Goal: Task Accomplishment & Management: Use online tool/utility

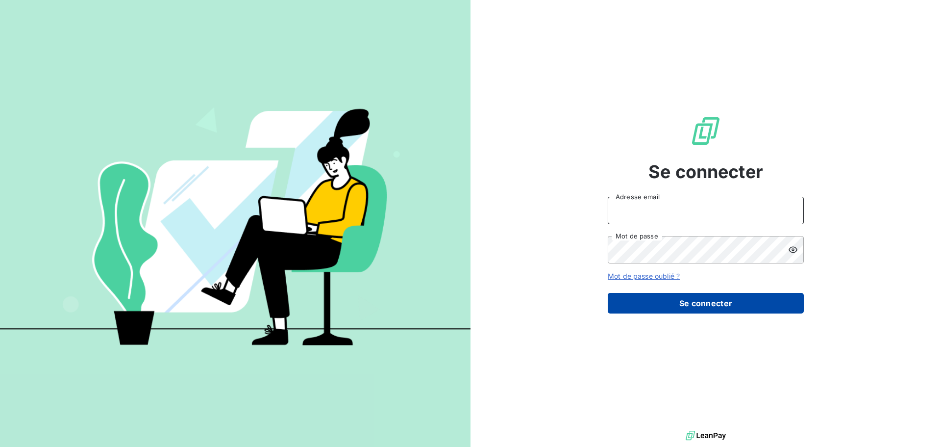
type input "[PERSON_NAME][EMAIL_ADDRESS][DOMAIN_NAME]"
drag, startPoint x: 777, startPoint y: 303, endPoint x: 765, endPoint y: 303, distance: 11.8
click at [777, 303] on button "Se connecter" at bounding box center [706, 303] width 196 height 21
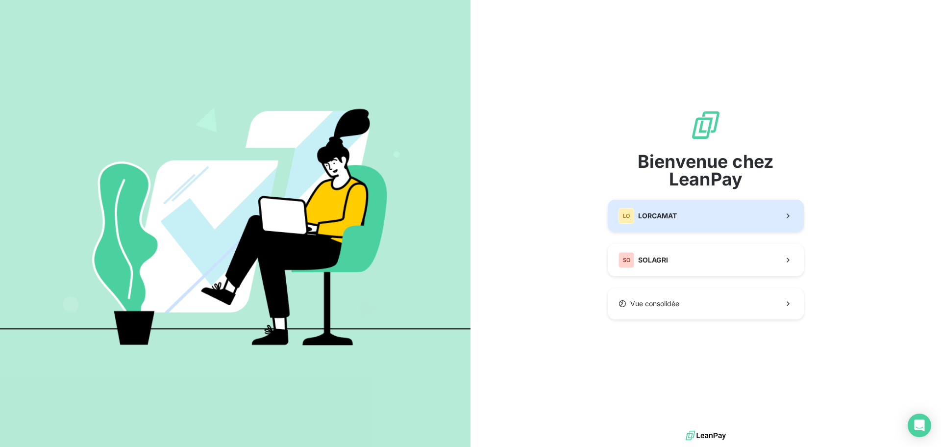
click at [675, 219] on span "LORCAMAT" at bounding box center [657, 216] width 39 height 10
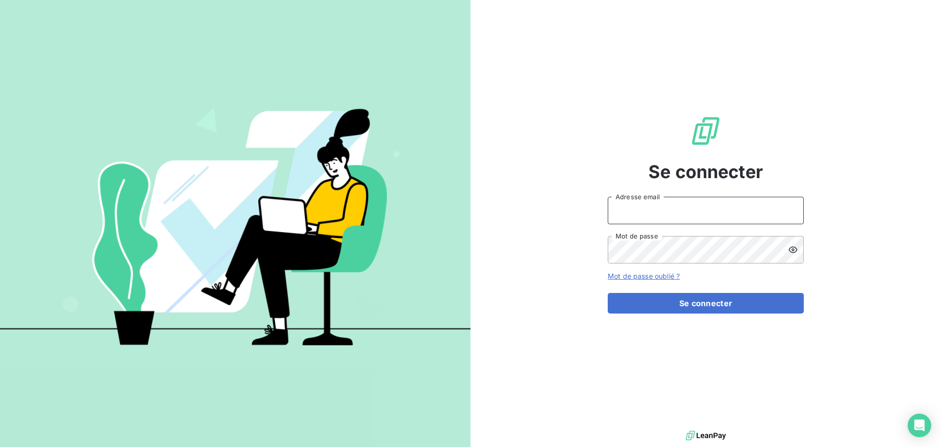
type input "christine.menard@lorca.fr"
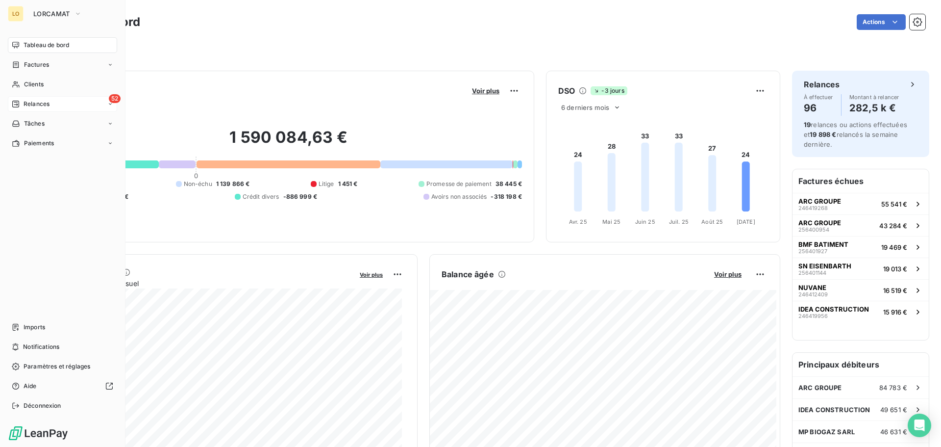
click at [18, 104] on icon at bounding box center [16, 104] width 8 height 8
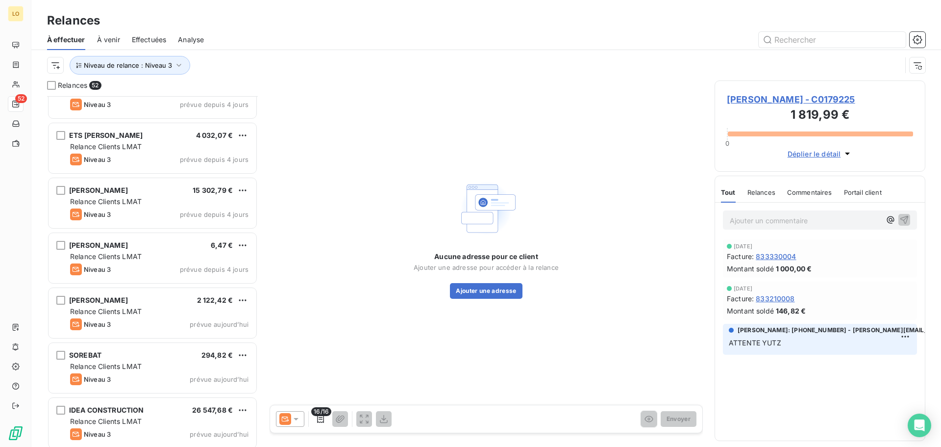
scroll to position [2506, 0]
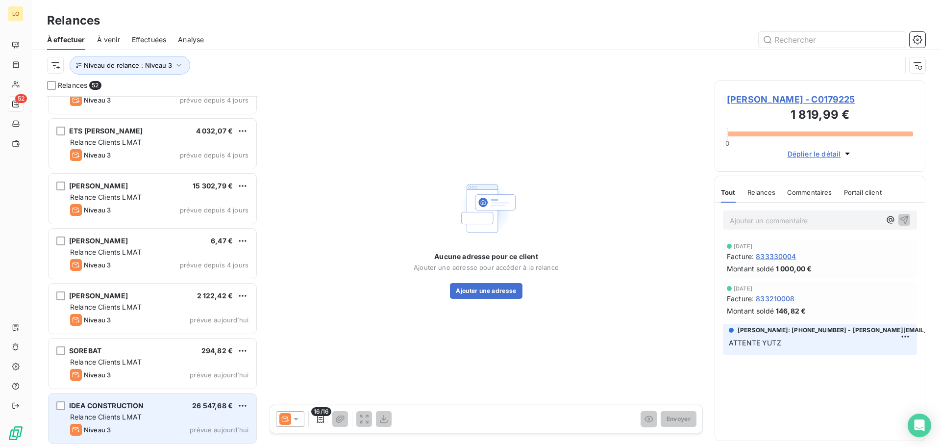
click at [152, 423] on div "IDEA CONSTRUCTION 26 547,68 € Relance Clients LMAT Niveau 3 prévue aujourd’hui" at bounding box center [153, 418] width 208 height 50
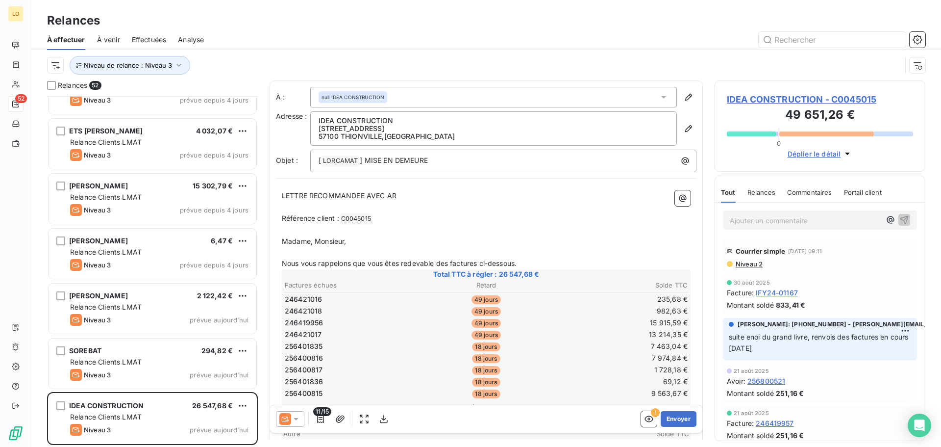
click at [750, 265] on span "Niveau 2" at bounding box center [749, 264] width 28 height 8
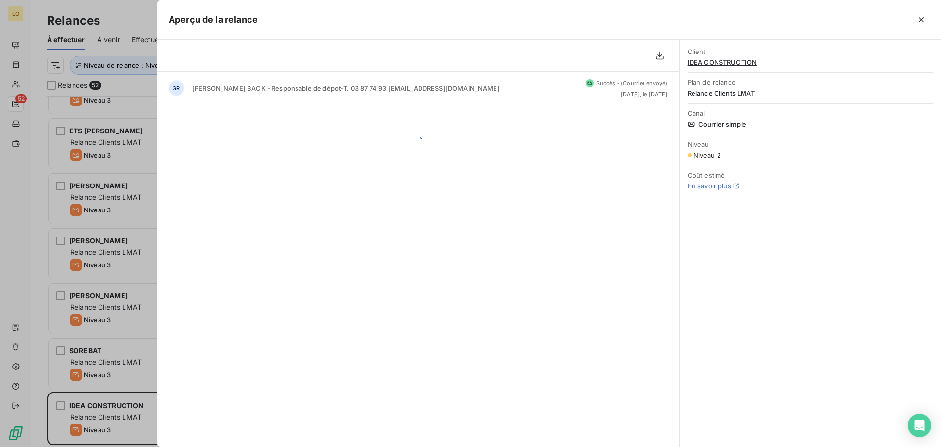
scroll to position [343, 203]
click at [920, 20] on icon "button" at bounding box center [922, 20] width 10 height 10
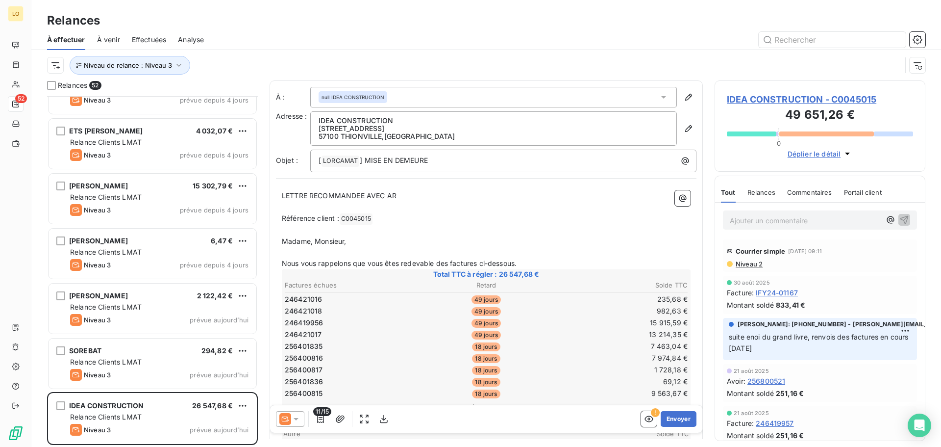
click at [296, 420] on icon at bounding box center [296, 419] width 5 height 2
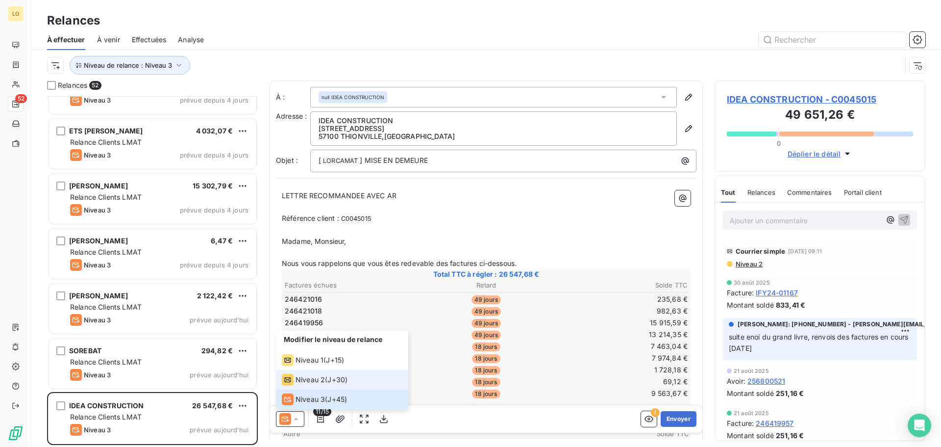
click at [321, 381] on span "Niveau 2" at bounding box center [310, 380] width 29 height 10
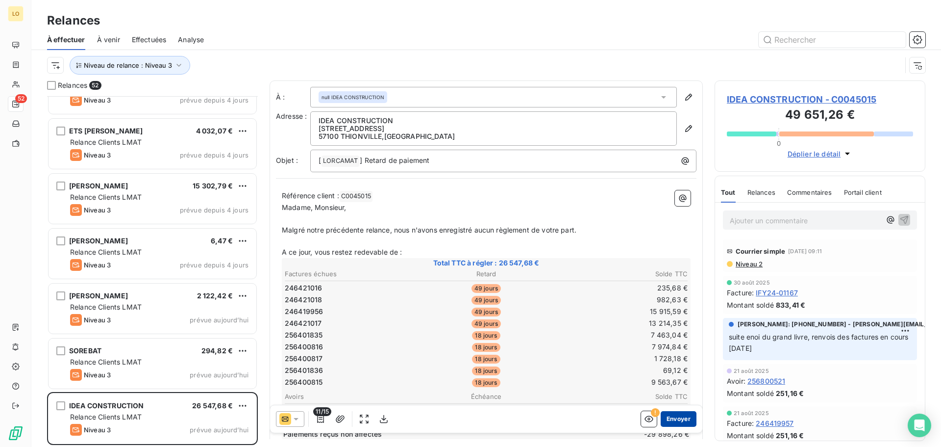
click at [682, 422] on button "Envoyer" at bounding box center [679, 419] width 36 height 16
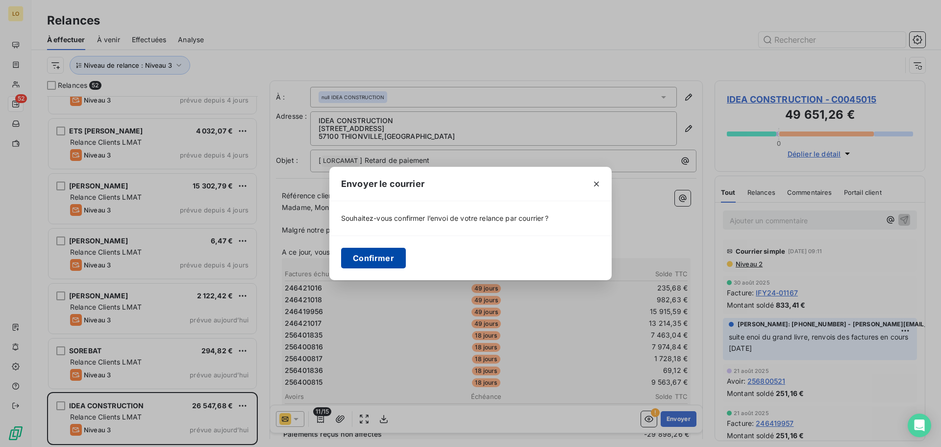
click at [366, 263] on button "Confirmer" at bounding box center [373, 258] width 65 height 21
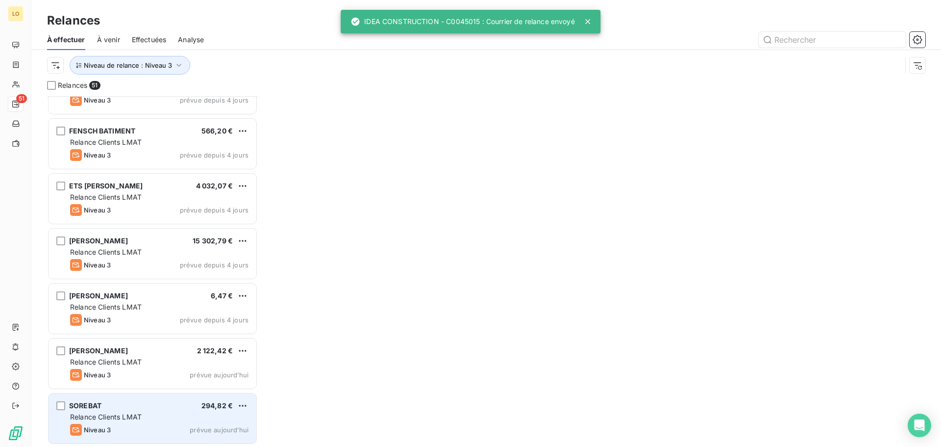
scroll to position [2450, 0]
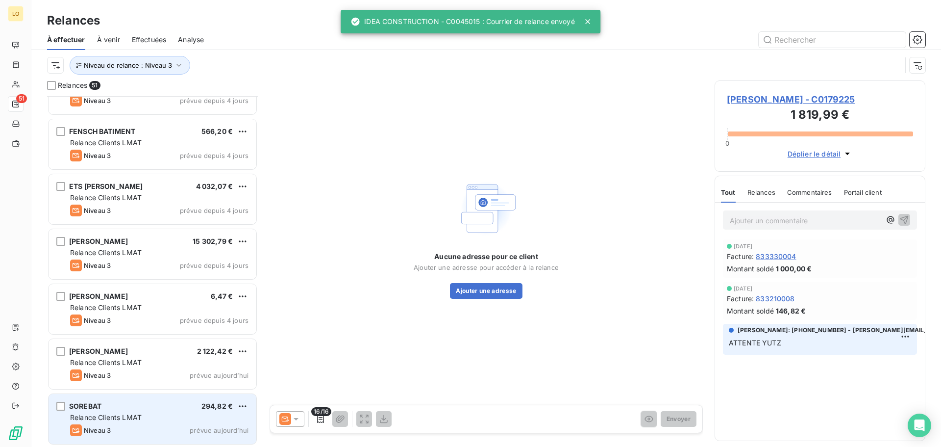
click at [130, 419] on span "Relance Clients LMAT" at bounding box center [106, 417] width 72 height 8
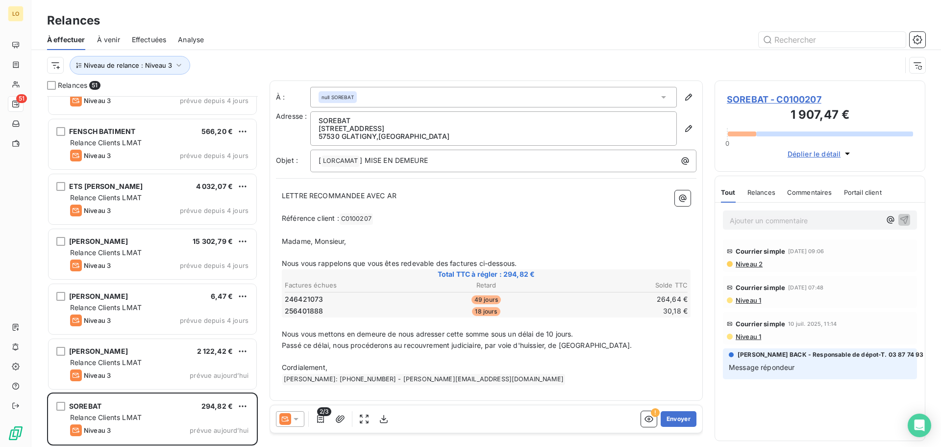
click at [745, 339] on span "Niveau 1" at bounding box center [748, 336] width 26 height 8
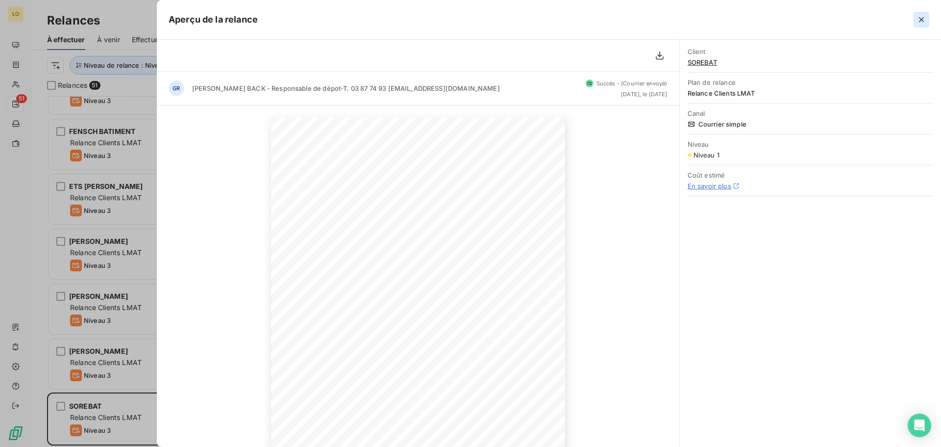
click at [922, 18] on icon "button" at bounding box center [922, 20] width 10 height 10
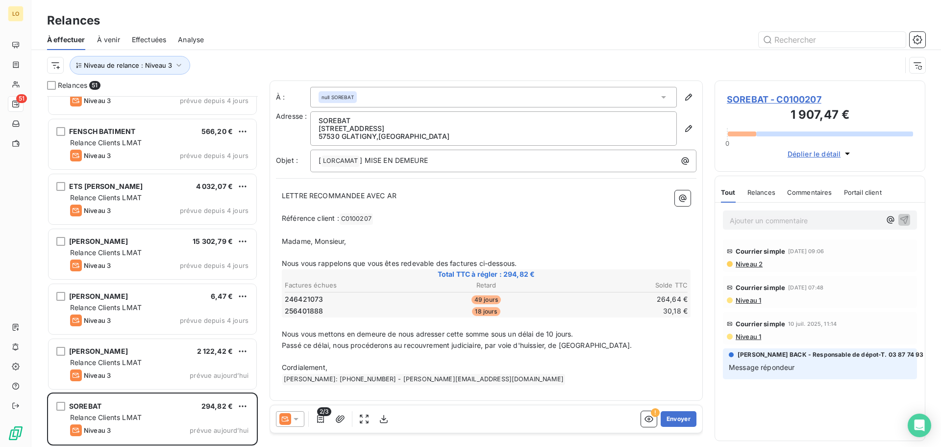
click at [745, 297] on span "Niveau 1" at bounding box center [748, 300] width 26 height 8
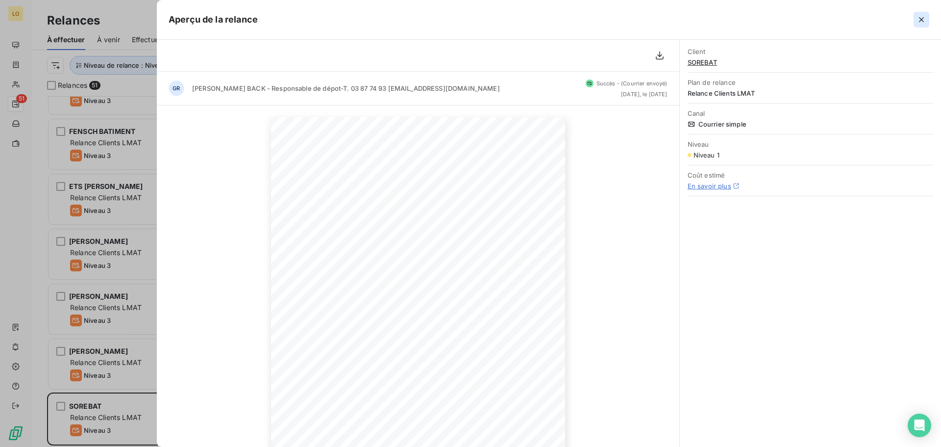
click at [920, 18] on icon "button" at bounding box center [921, 19] width 5 height 5
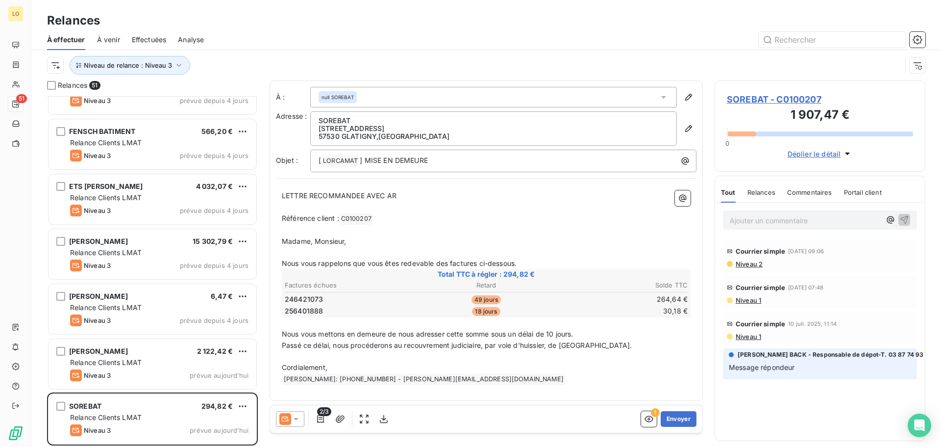
click at [754, 263] on span "Niveau 2" at bounding box center [749, 264] width 28 height 8
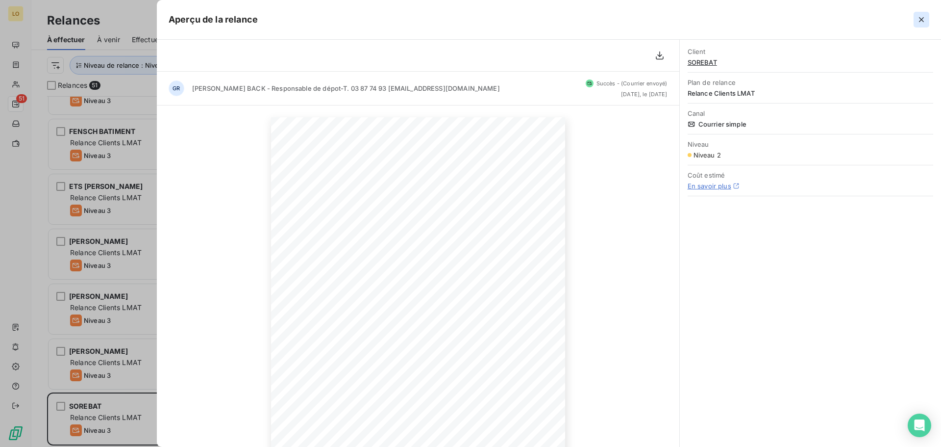
click at [922, 17] on icon "button" at bounding box center [922, 20] width 10 height 10
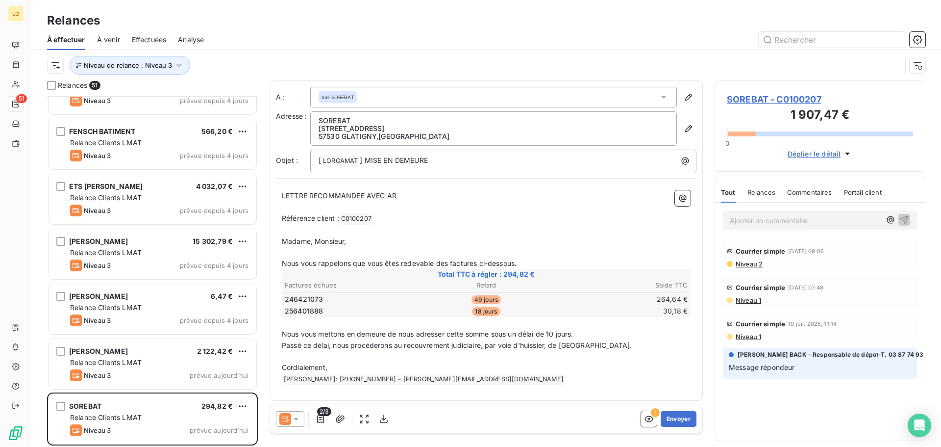
click at [756, 266] on span "Niveau 2" at bounding box center [749, 264] width 28 height 8
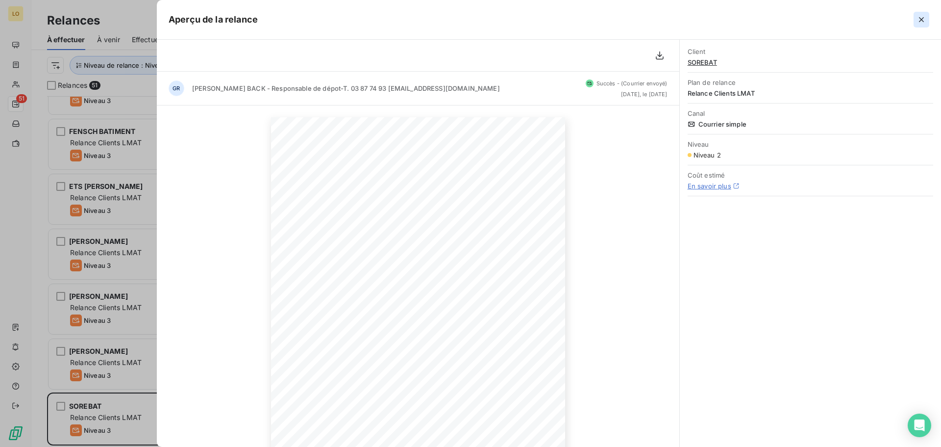
click at [917, 19] on icon "button" at bounding box center [922, 20] width 10 height 10
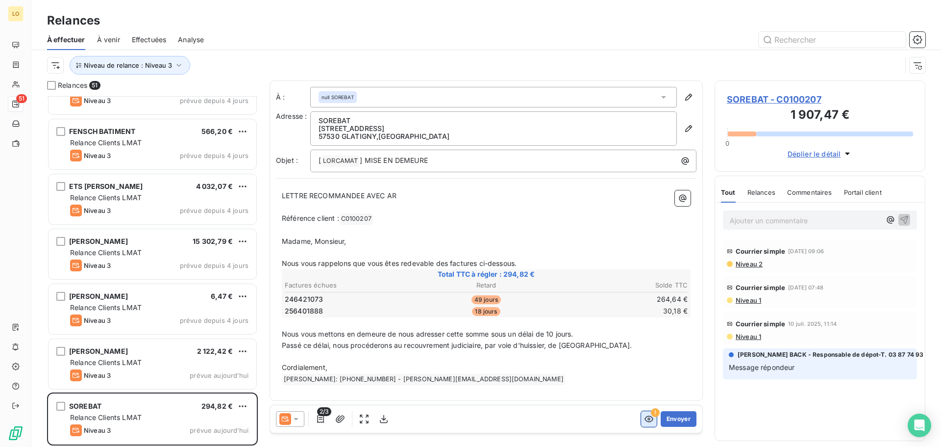
click at [644, 414] on icon "button" at bounding box center [649, 419] width 10 height 10
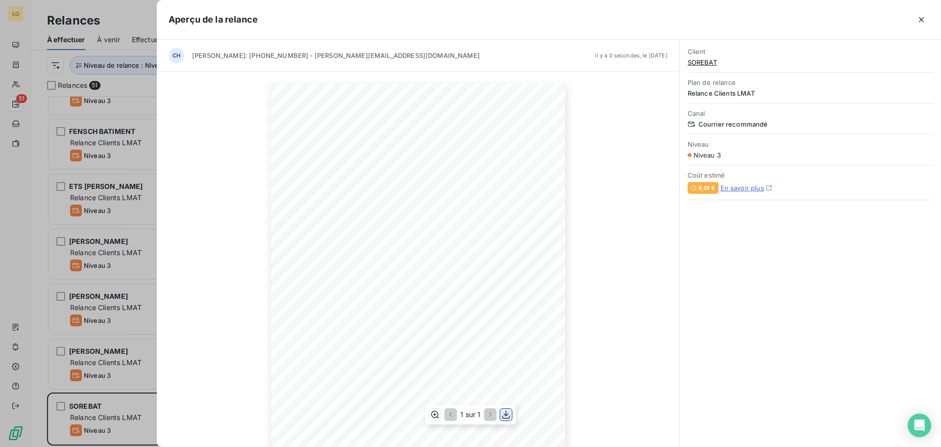
click at [508, 417] on icon "button" at bounding box center [507, 414] width 10 height 10
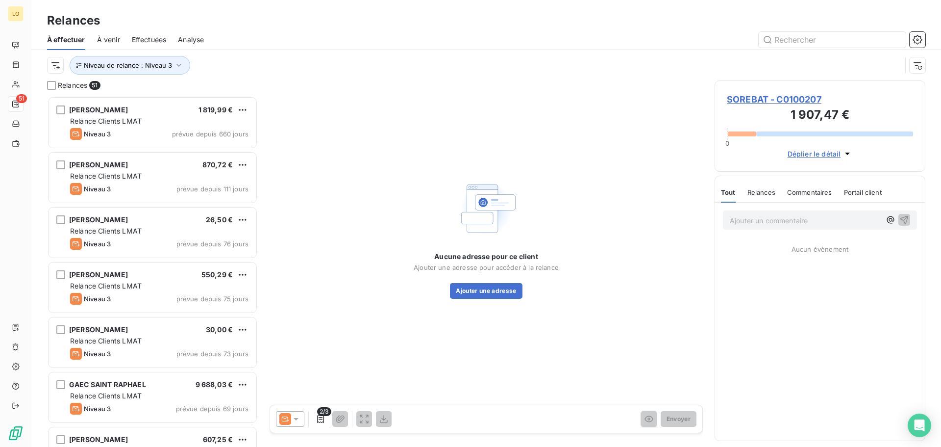
scroll to position [343, 203]
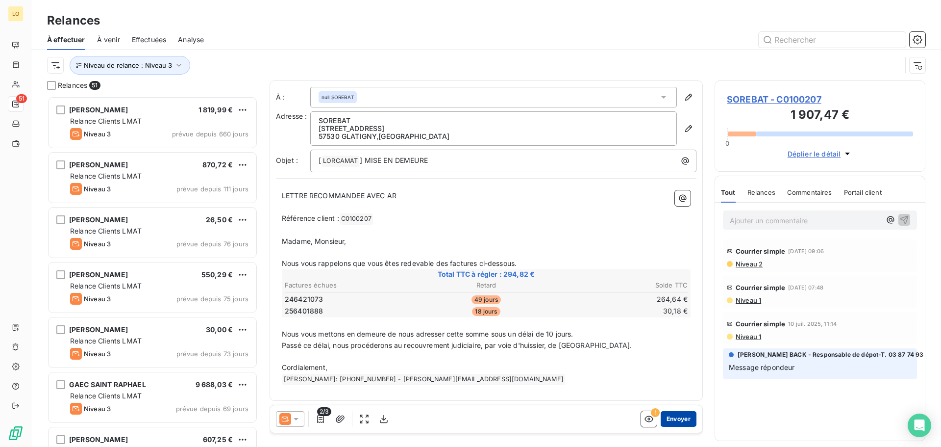
click at [672, 416] on button "Envoyer" at bounding box center [679, 419] width 36 height 16
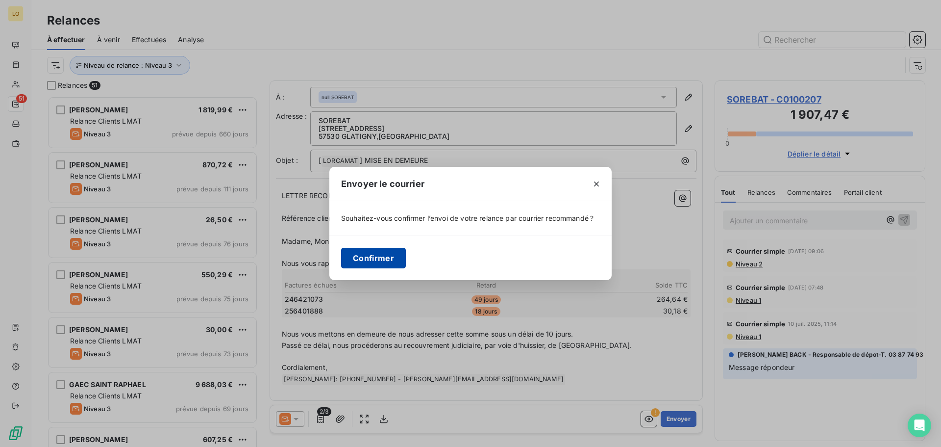
click at [383, 260] on button "Confirmer" at bounding box center [373, 258] width 65 height 21
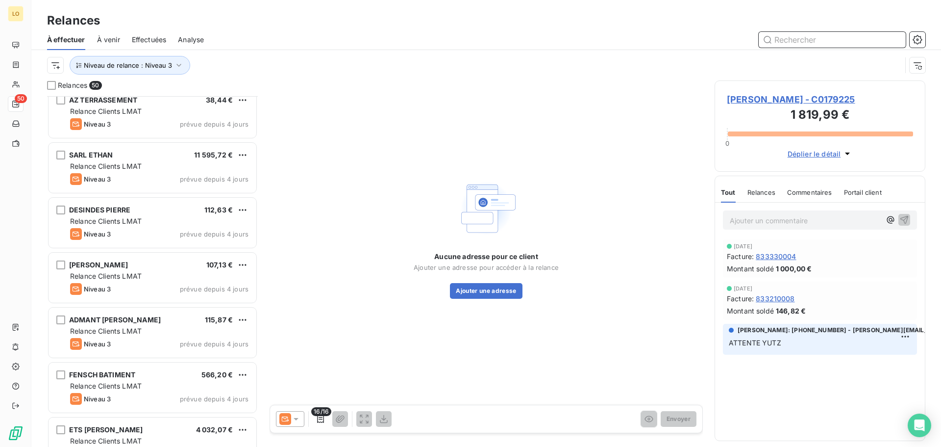
scroll to position [2396, 0]
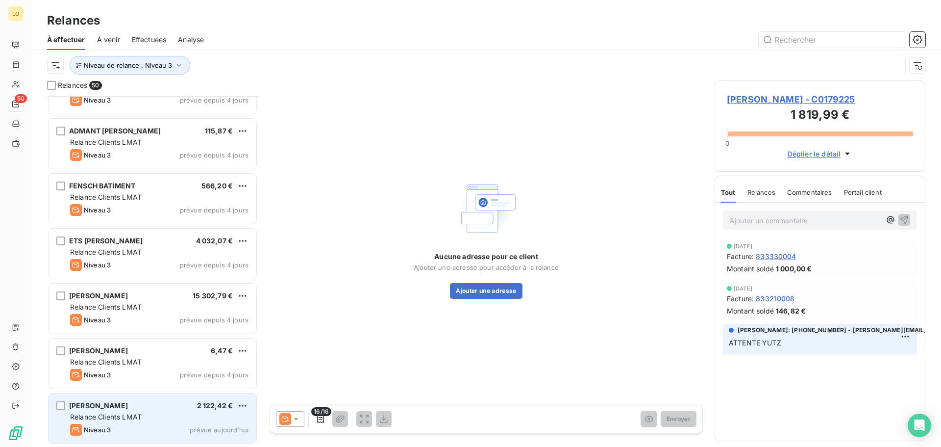
click at [131, 417] on span "Relance Clients LMAT" at bounding box center [106, 416] width 72 height 8
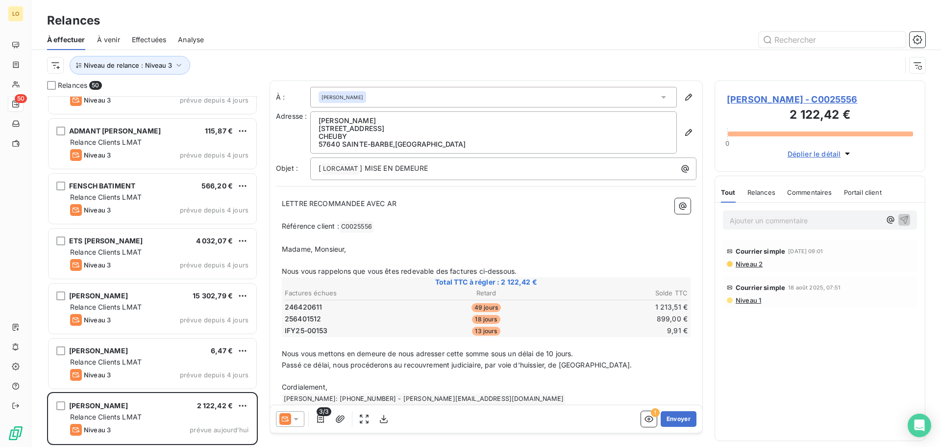
click at [753, 263] on span "Niveau 2" at bounding box center [749, 264] width 28 height 8
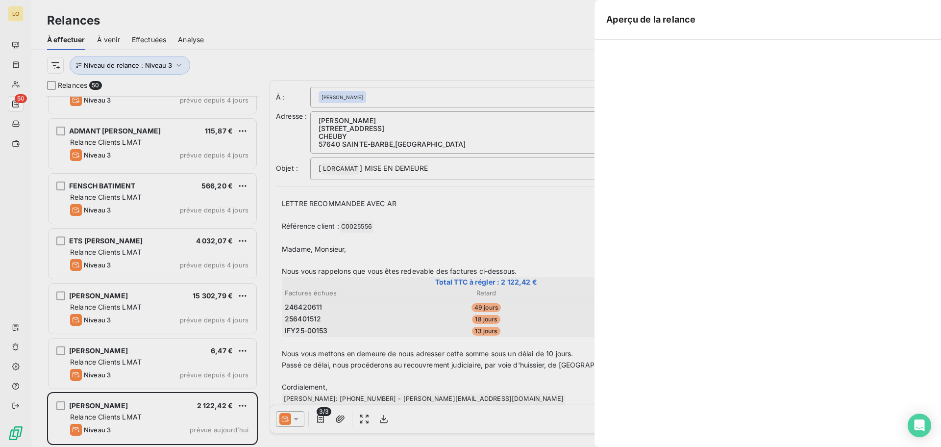
scroll to position [343, 203]
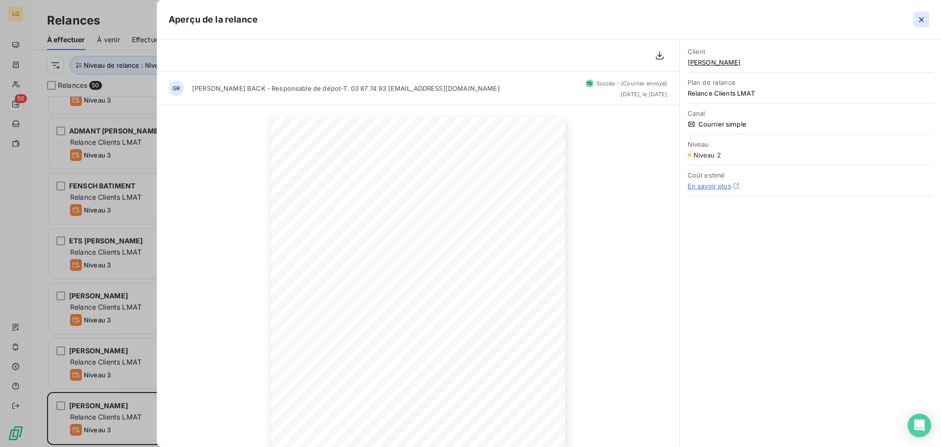
click at [918, 19] on icon "button" at bounding box center [922, 20] width 10 height 10
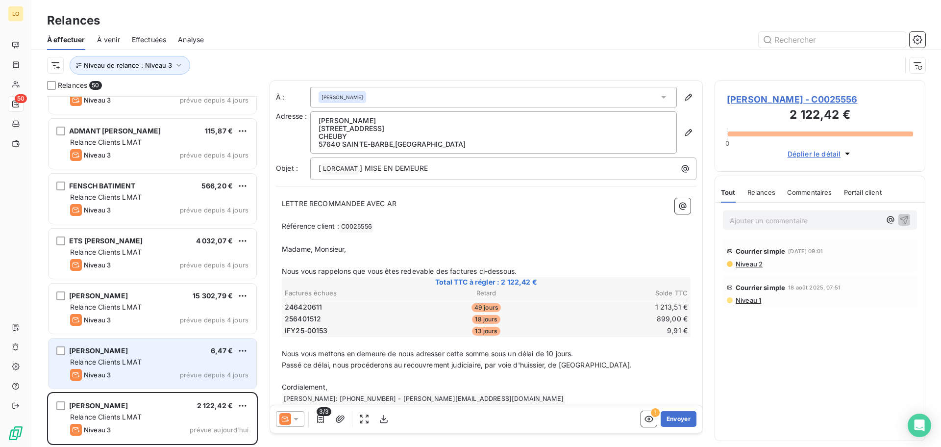
click at [196, 367] on div "[PERSON_NAME] 6,47 € Relance Clients LMAT Niveau 3 prévue depuis 4 jours" at bounding box center [153, 363] width 208 height 50
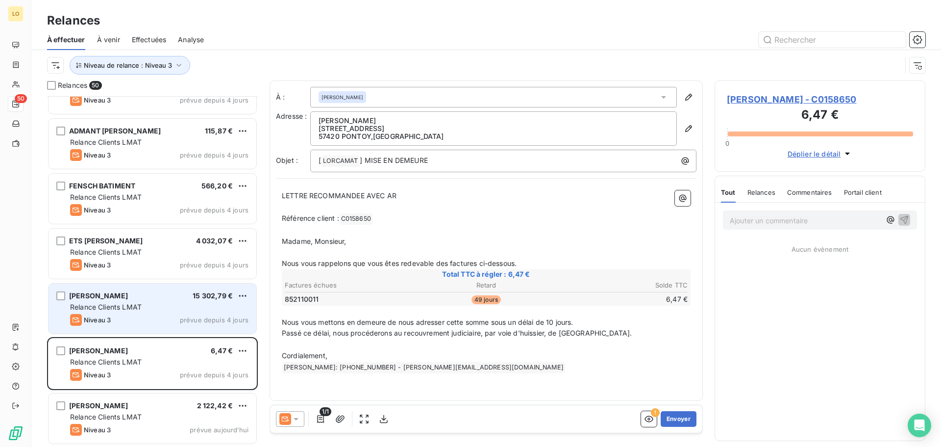
click at [186, 302] on div "Relance Clients LMAT" at bounding box center [159, 307] width 178 height 10
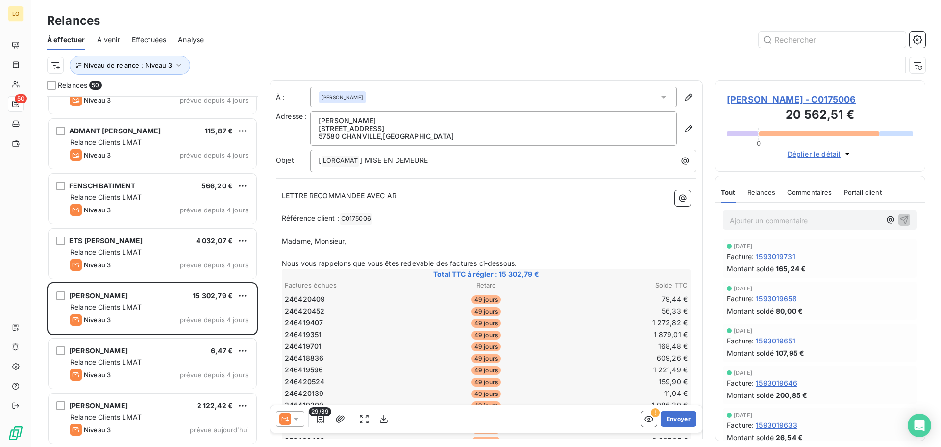
click at [768, 223] on p "Ajouter un commentaire ﻿" at bounding box center [805, 220] width 151 height 12
click at [901, 224] on icon "button" at bounding box center [905, 219] width 8 height 8
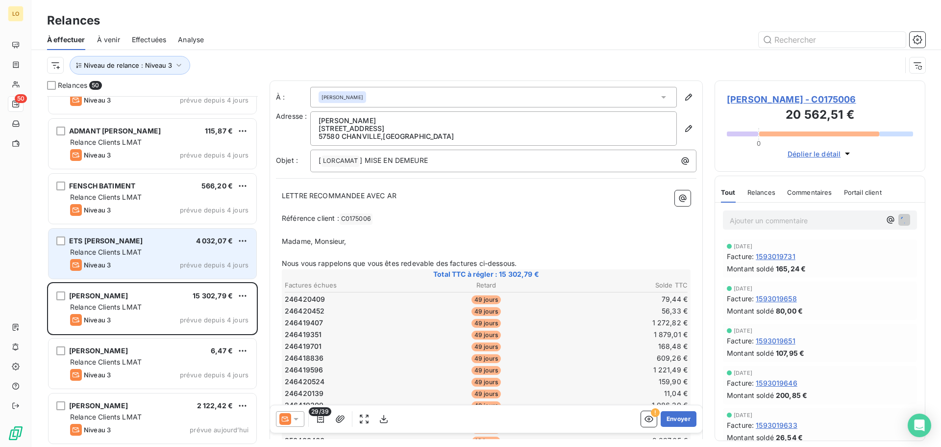
click at [101, 255] on span "Relance Clients LMAT" at bounding box center [106, 252] width 72 height 8
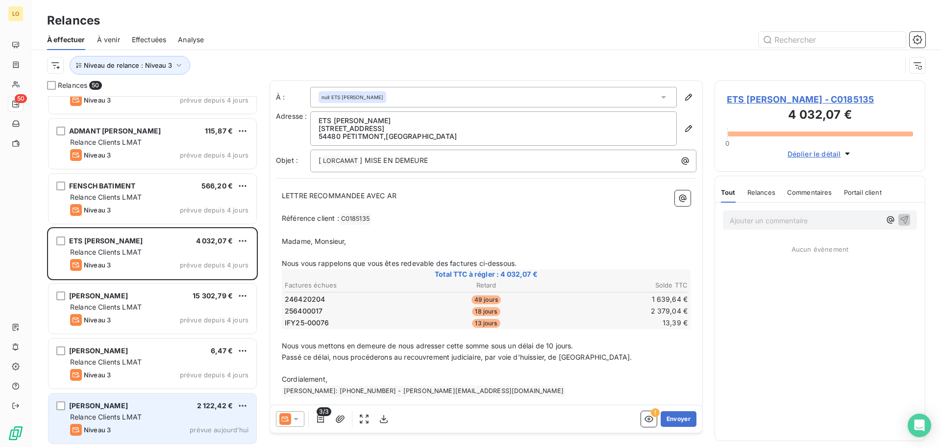
click at [165, 411] on div "[PERSON_NAME] 2 122,42 € Relance Clients LMAT Niveau 3 prévue [DATE]" at bounding box center [153, 418] width 208 height 50
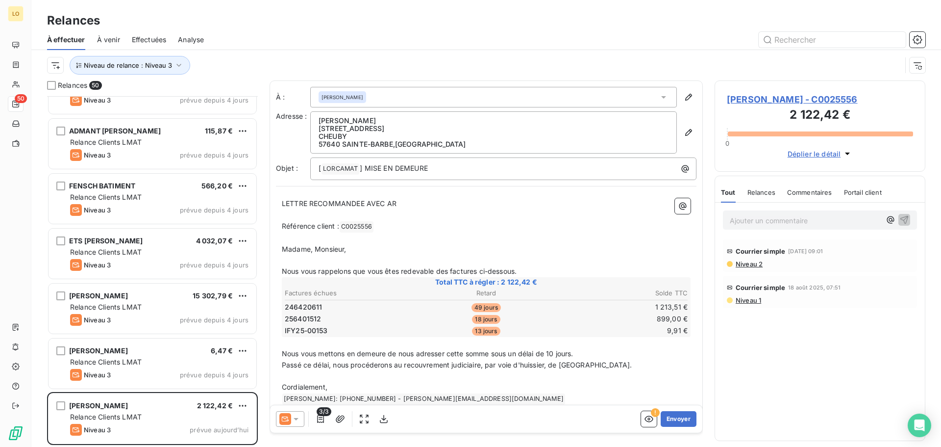
click at [780, 226] on p "Ajouter un commentaire ﻿" at bounding box center [805, 220] width 151 height 12
click at [762, 221] on span "message epondeur" at bounding box center [761, 219] width 63 height 8
click at [905, 221] on icon "button" at bounding box center [905, 219] width 10 height 10
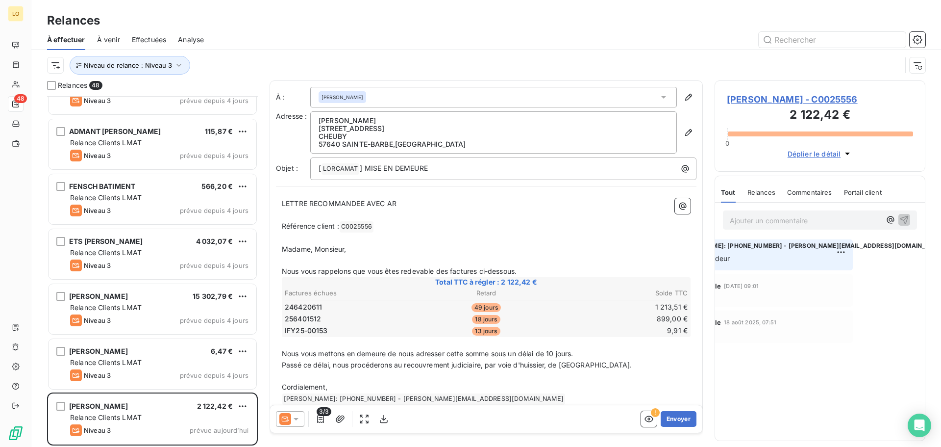
scroll to position [0, 0]
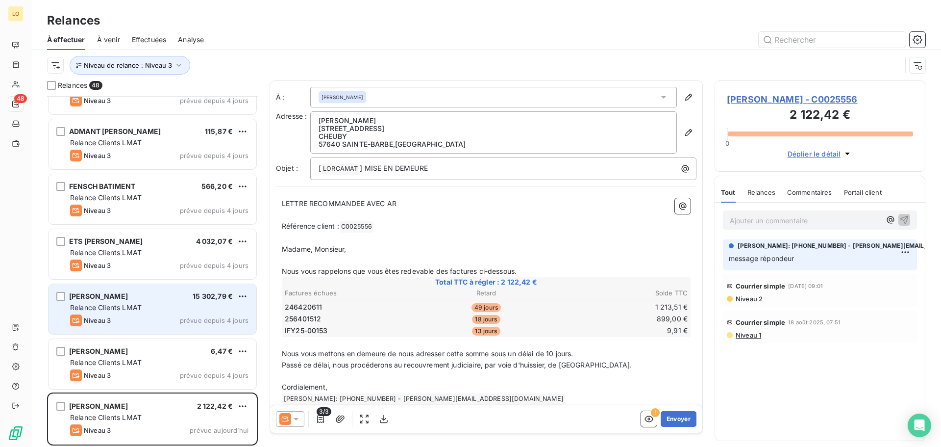
click at [132, 308] on span "Relance Clients LMAT" at bounding box center [106, 307] width 72 height 8
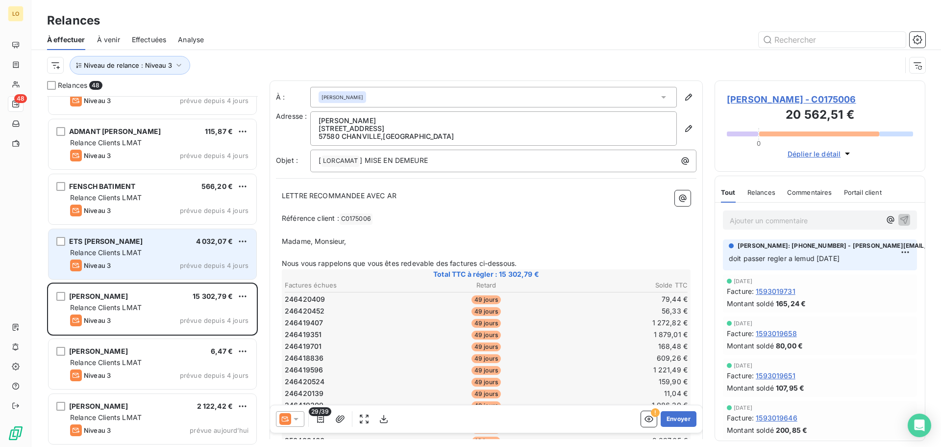
click at [131, 260] on div "Niveau 3 prévue depuis 4 jours" at bounding box center [159, 265] width 178 height 12
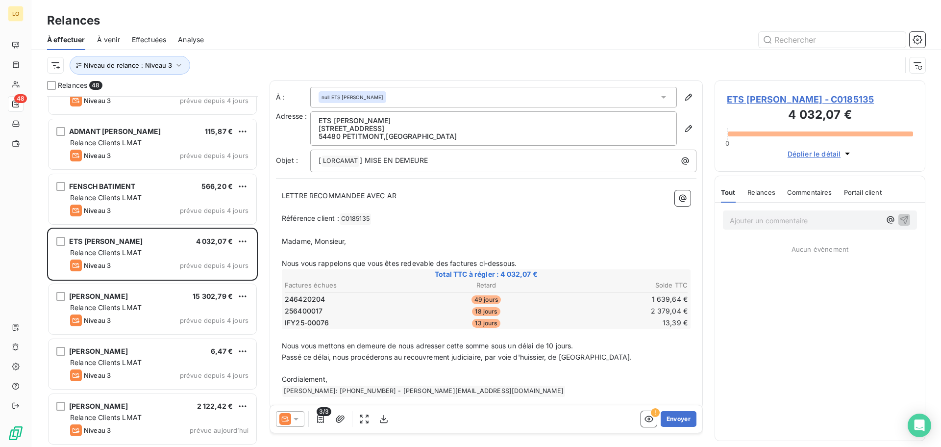
click at [296, 421] on icon at bounding box center [296, 419] width 10 height 10
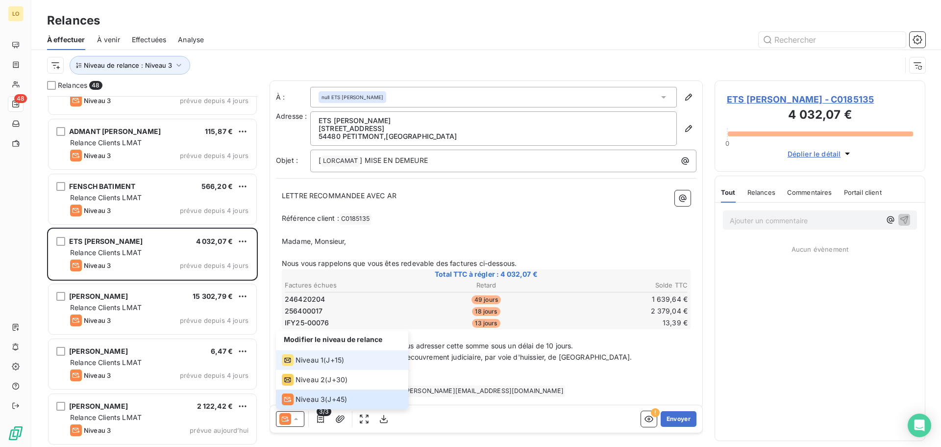
click at [313, 362] on span "Niveau 1" at bounding box center [310, 360] width 28 height 10
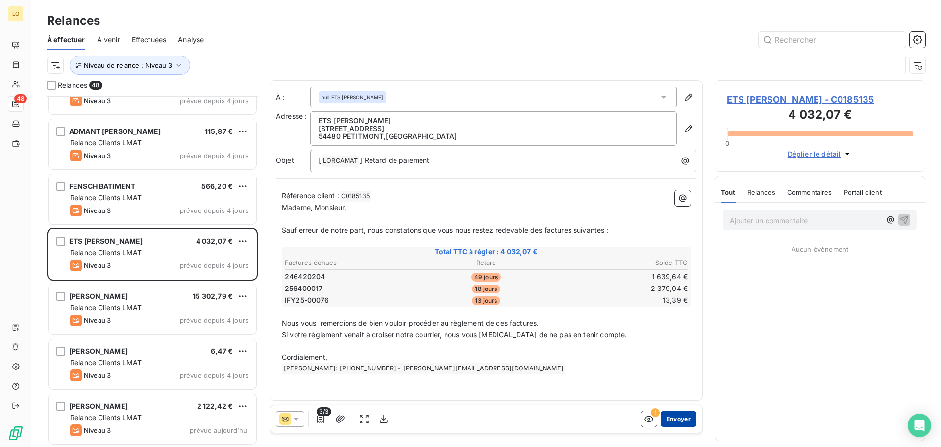
click at [680, 420] on button "Envoyer" at bounding box center [679, 419] width 36 height 16
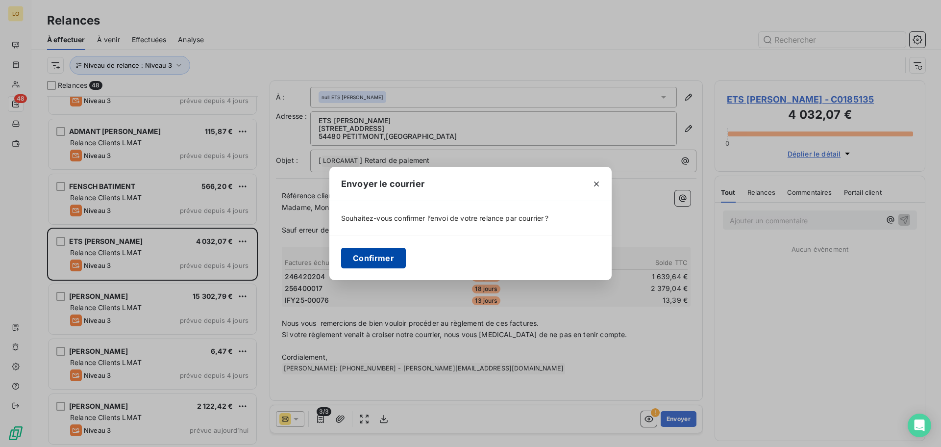
click at [387, 257] on button "Confirmer" at bounding box center [373, 258] width 65 height 21
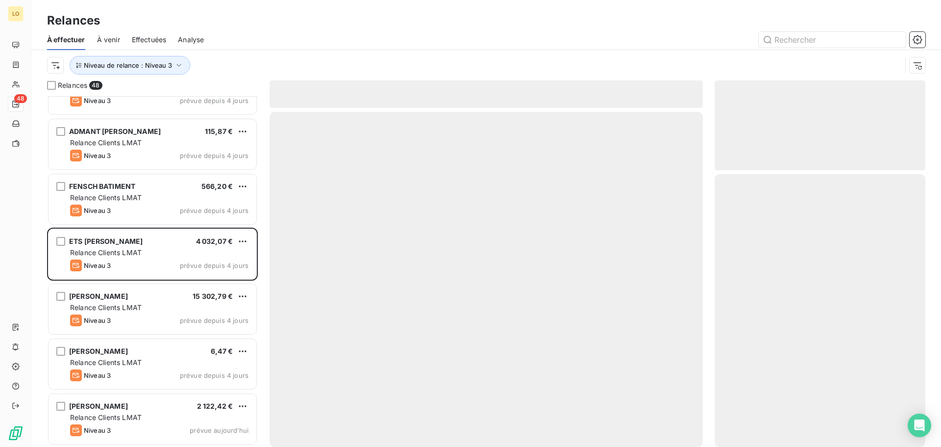
scroll to position [2231, 0]
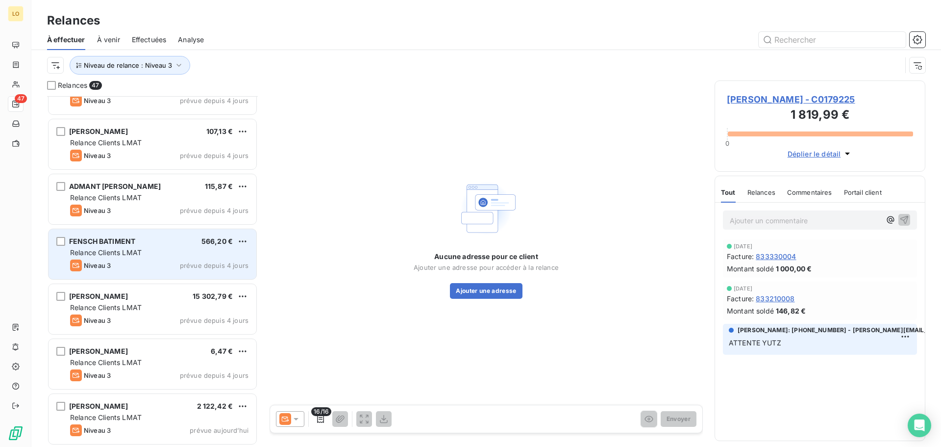
click at [113, 252] on span "Relance Clients LMAT" at bounding box center [106, 252] width 72 height 8
